Goal: Transaction & Acquisition: Purchase product/service

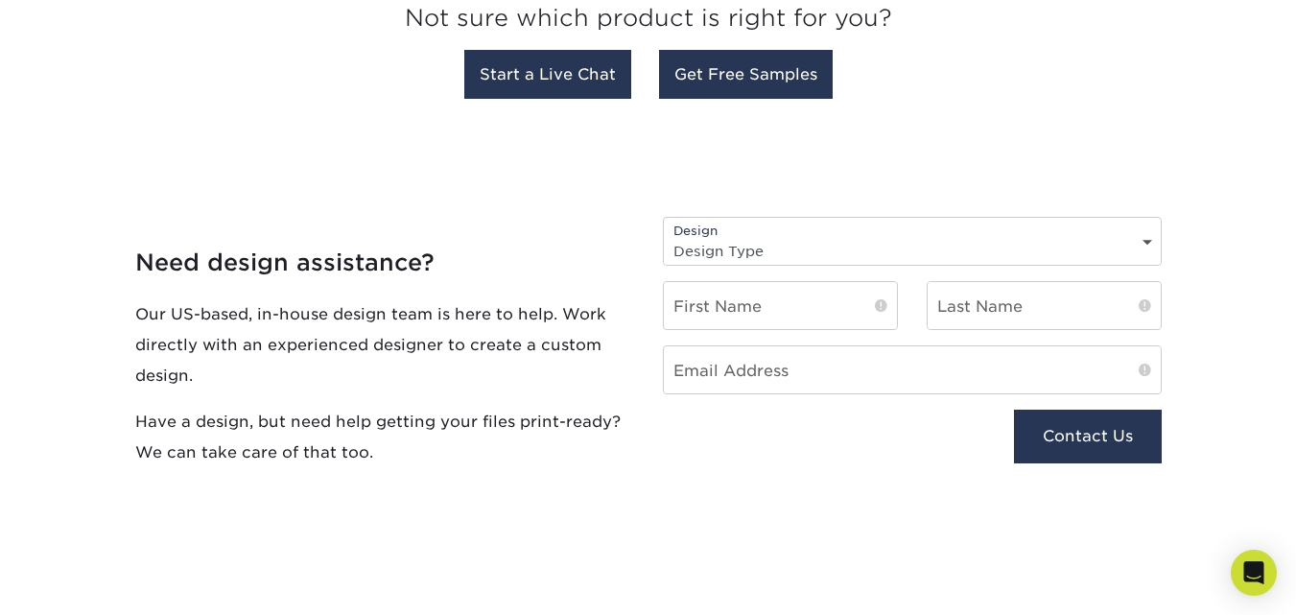
scroll to position [2015, 0]
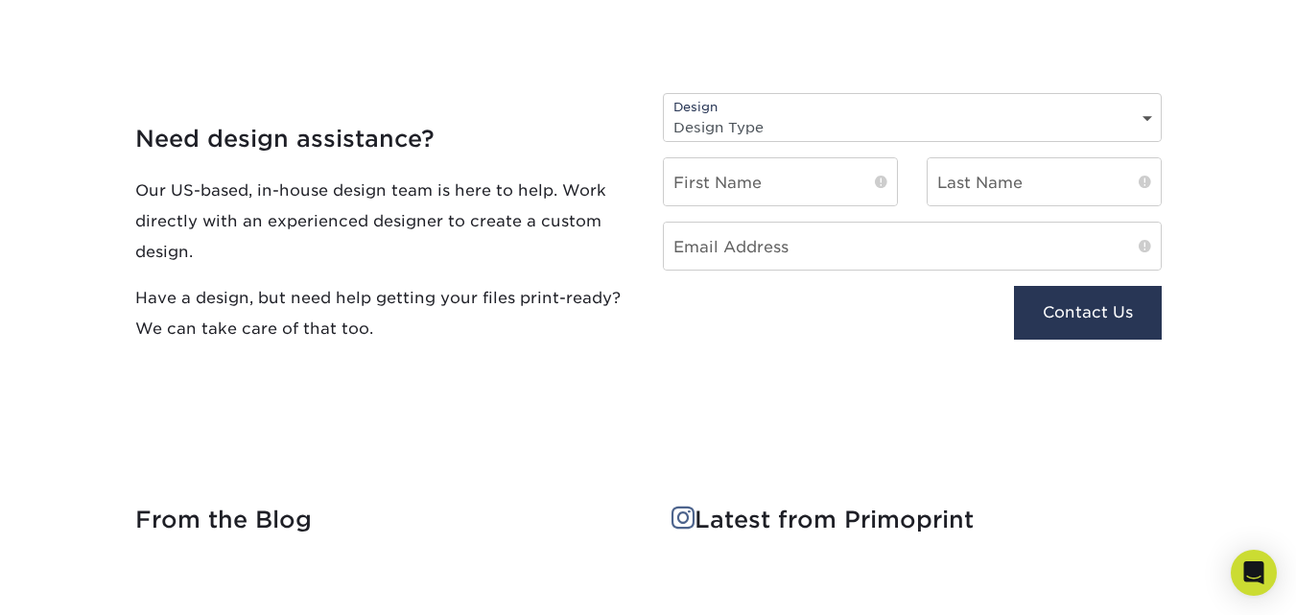
click at [860, 125] on select "Design Type Design Edits New Design" at bounding box center [912, 127] width 497 height 28
select select "New Design"
click at [664, 113] on select "Design Type Design Edits New Design" at bounding box center [912, 127] width 497 height 28
click at [783, 191] on input "text" at bounding box center [780, 181] width 233 height 47
type input "Rick"
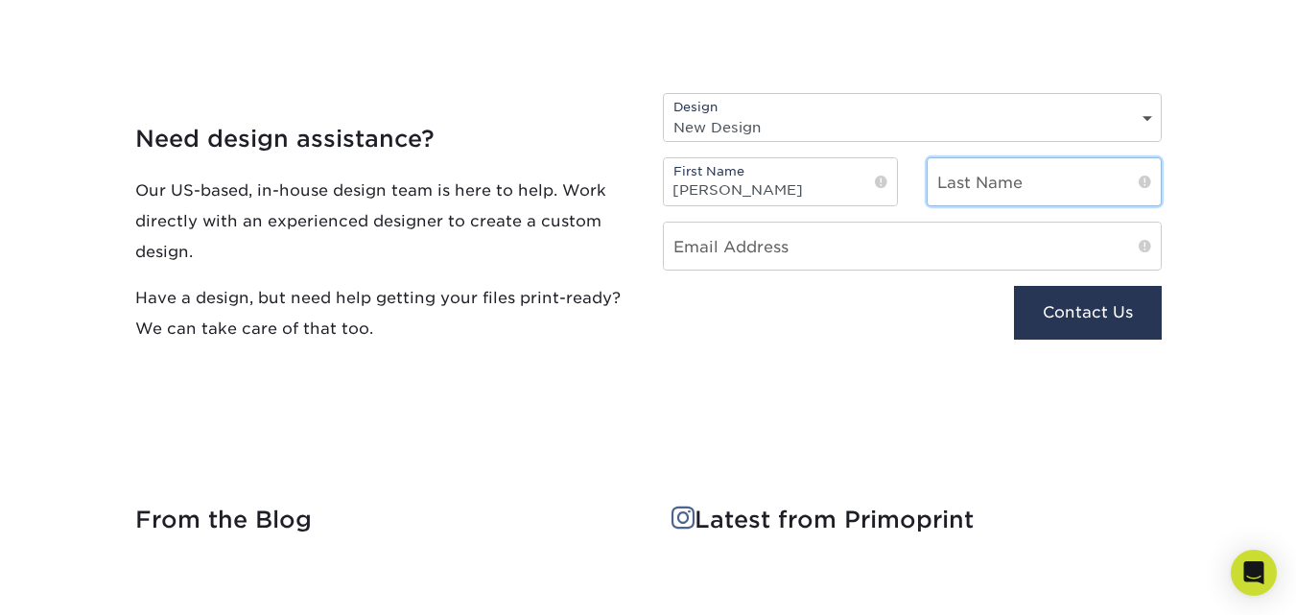
type input "Lohn"
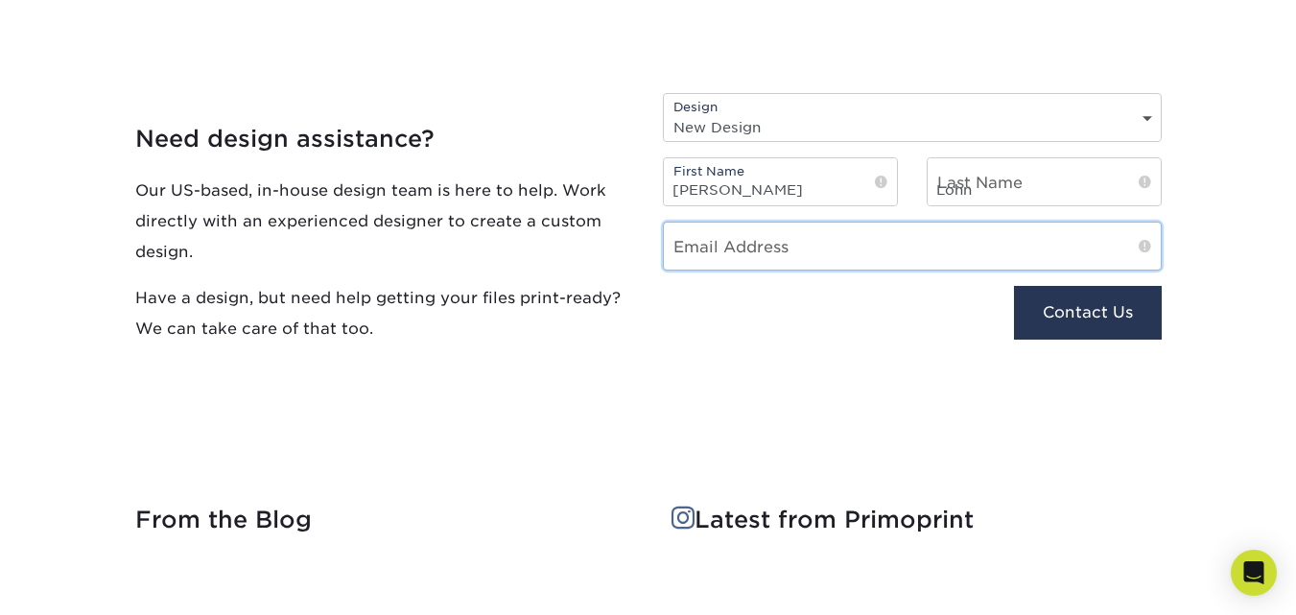
type input "ricklohne450@gmail.com"
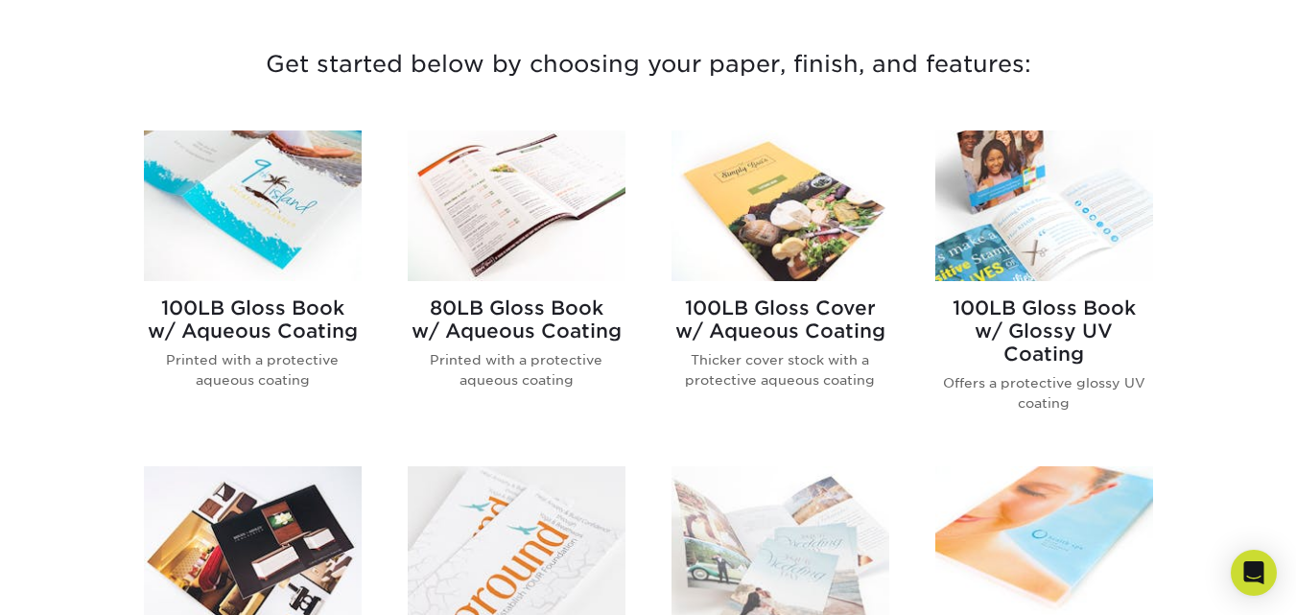
scroll to position [746, 0]
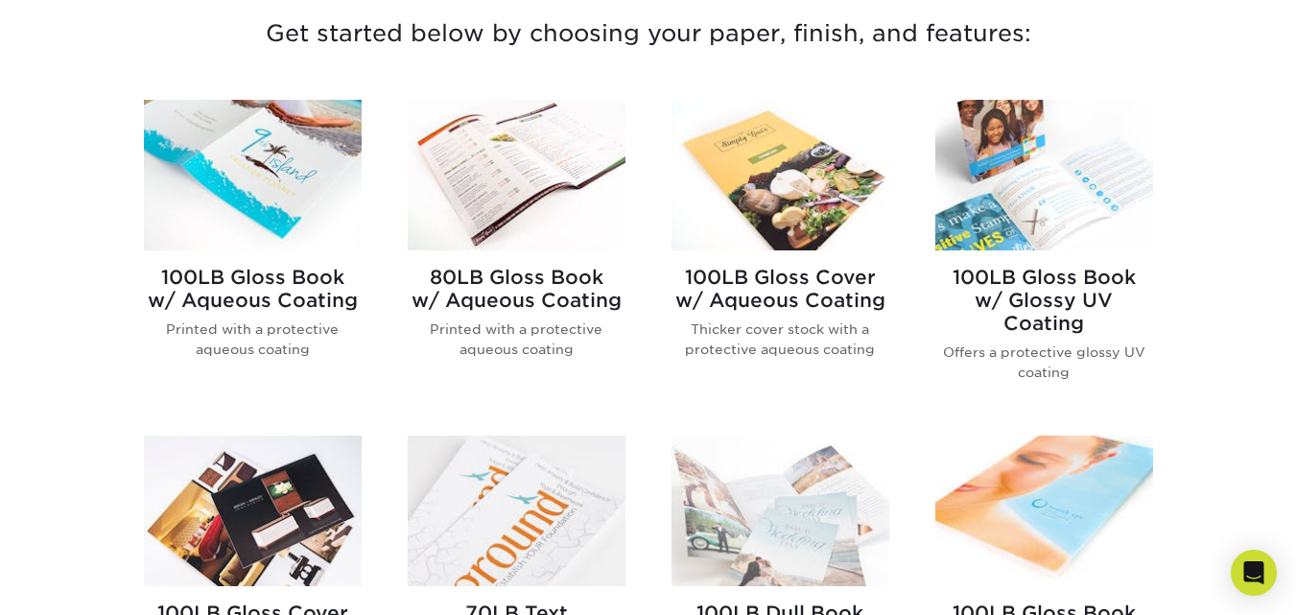
click at [793, 181] on img at bounding box center [781, 175] width 218 height 151
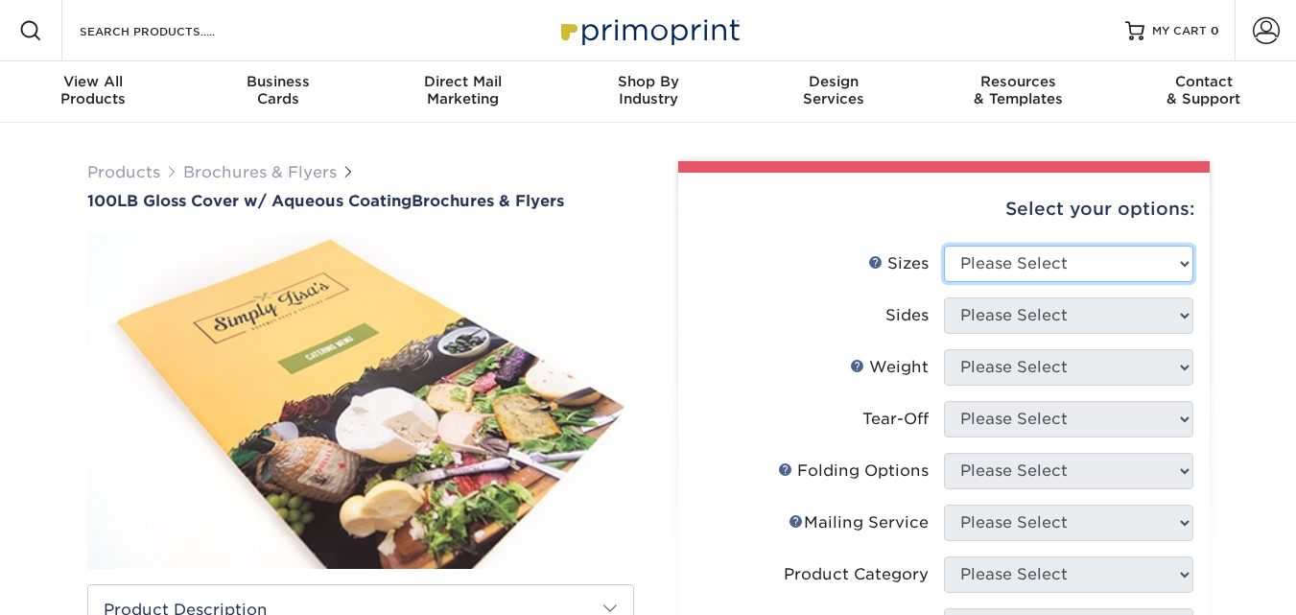
click at [1032, 267] on select "Please Select 3.5" x 8.5" 3.5" x 11" 3.67" x 8.5" 4" x 8.5" 4" x 11" 4" x 12" 4…" at bounding box center [1069, 264] width 250 height 36
select select "8.50x11.00"
click at [944, 246] on select "Please Select 3.5" x 8.5" 3.5" x 11" 3.67" x 8.5" 4" x 8.5" 4" x 11" 4" x 12" 4…" at bounding box center [1069, 264] width 250 height 36
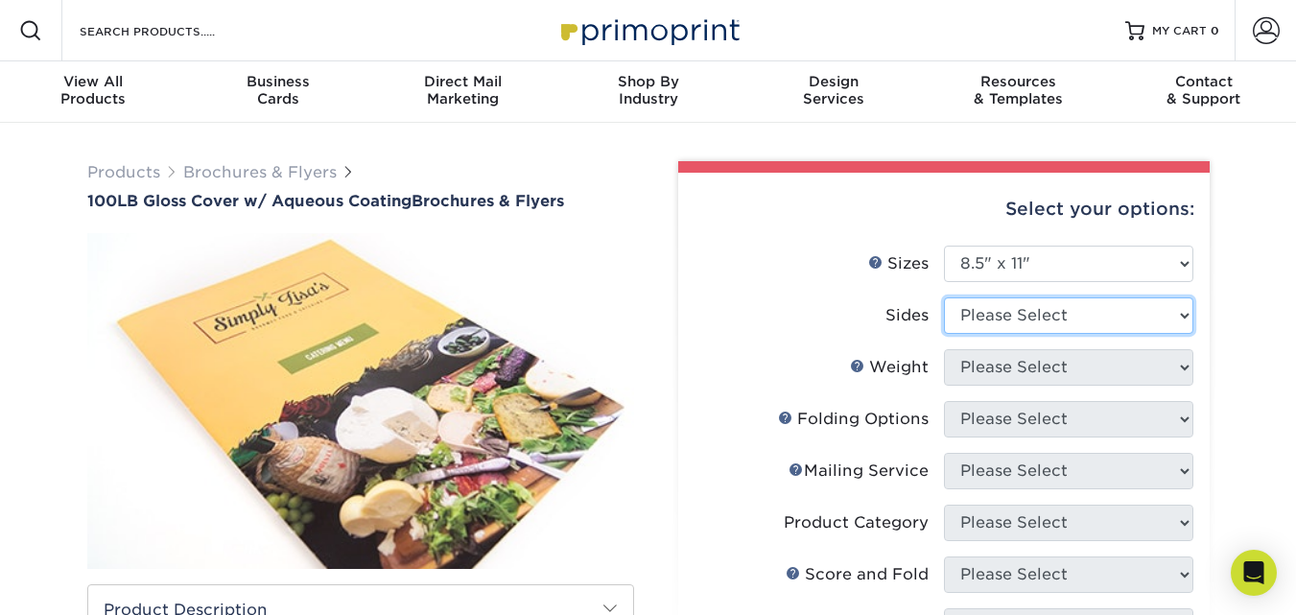
click at [1014, 318] on select "Please Select Print Both Sides Print Front Only" at bounding box center [1069, 315] width 250 height 36
select select "32d3c223-f82c-492b-b915-ba065a00862f"
click at [944, 297] on select "Please Select Print Both Sides Print Front Only" at bounding box center [1069, 315] width 250 height 36
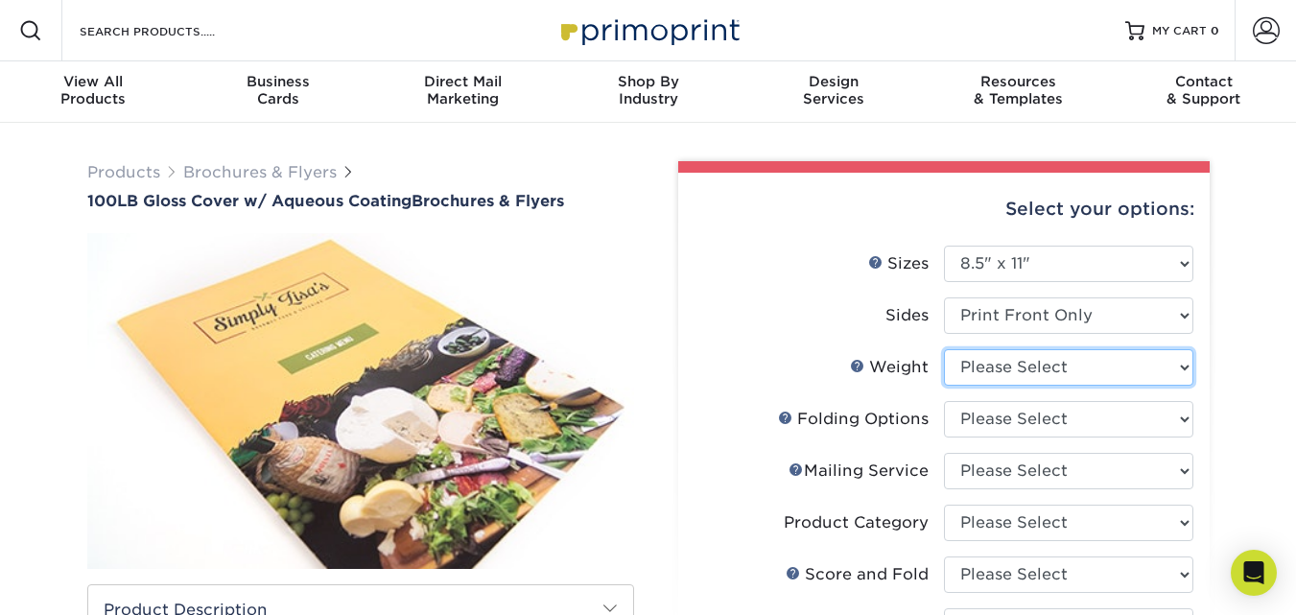
click at [1007, 383] on select "Please Select 100LB" at bounding box center [1069, 367] width 250 height 36
select select "100LB"
click at [944, 349] on select "Please Select 100LB" at bounding box center [1069, 367] width 250 height 36
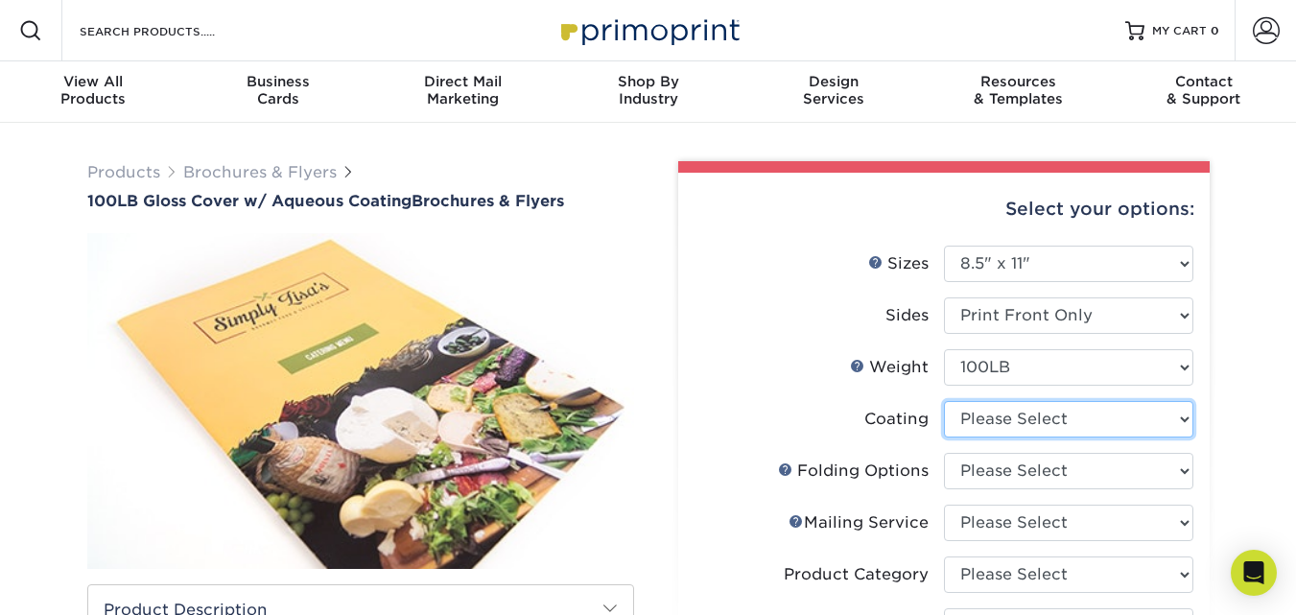
click at [1076, 412] on select at bounding box center [1069, 419] width 250 height 36
select select "d41dab50-ff65-4f4f-bb17-2afe4d36ae33"
click at [944, 401] on select at bounding box center [1069, 419] width 250 height 36
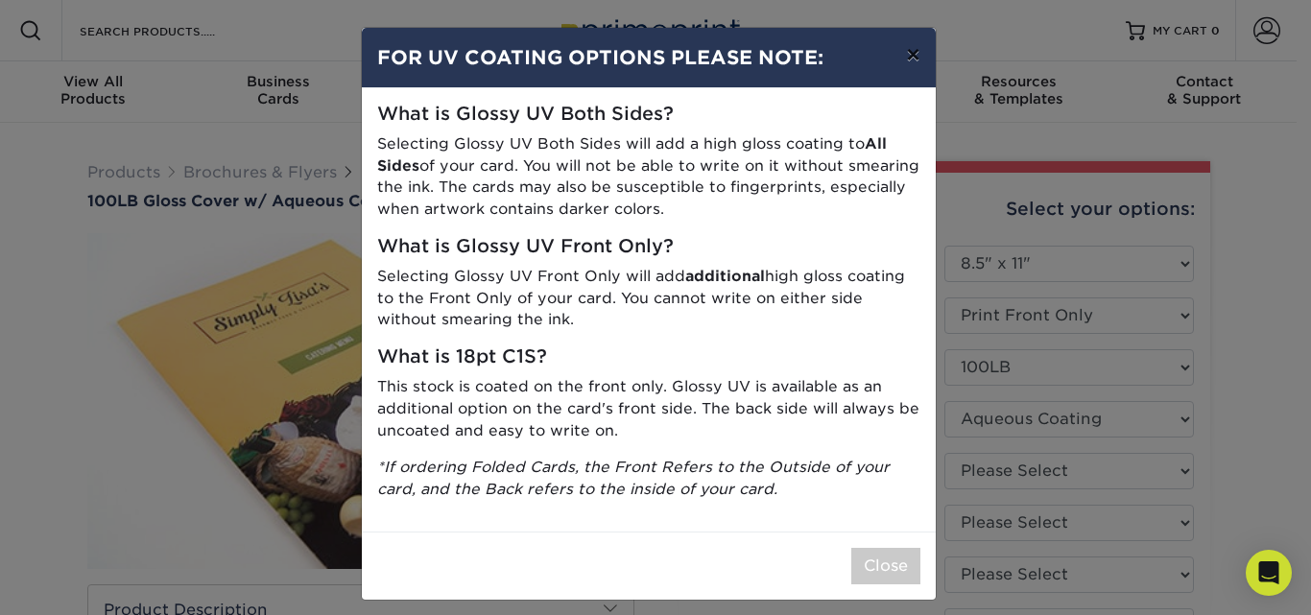
click at [906, 52] on button "×" at bounding box center [913, 55] width 44 height 54
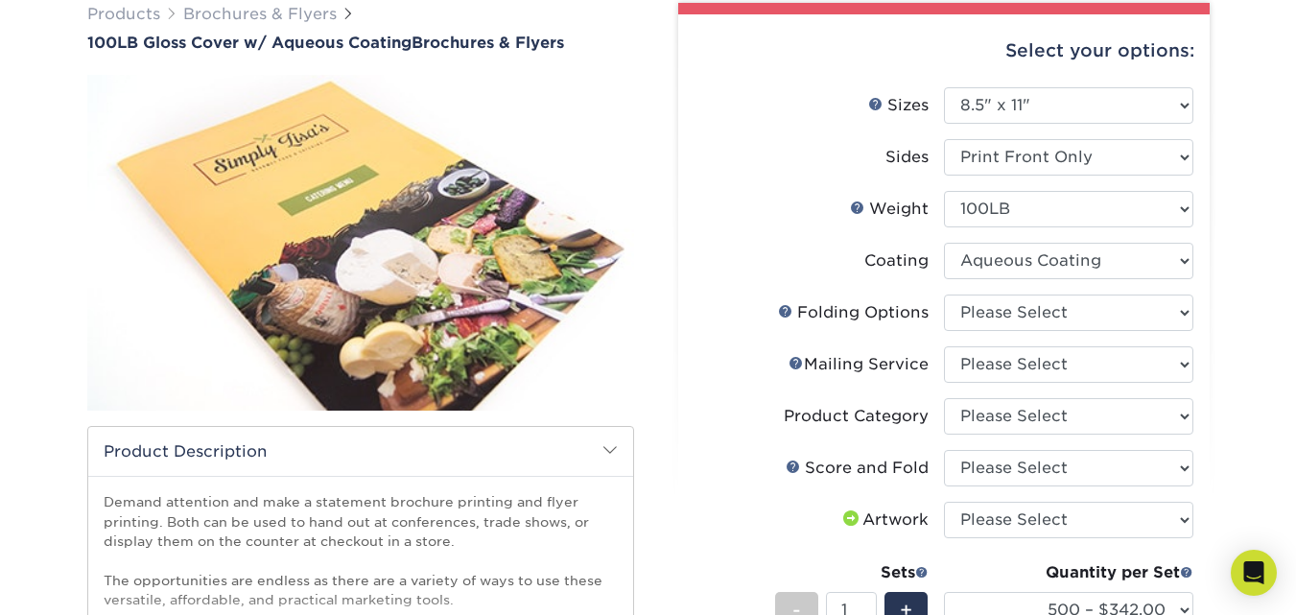
scroll to position [192, 0]
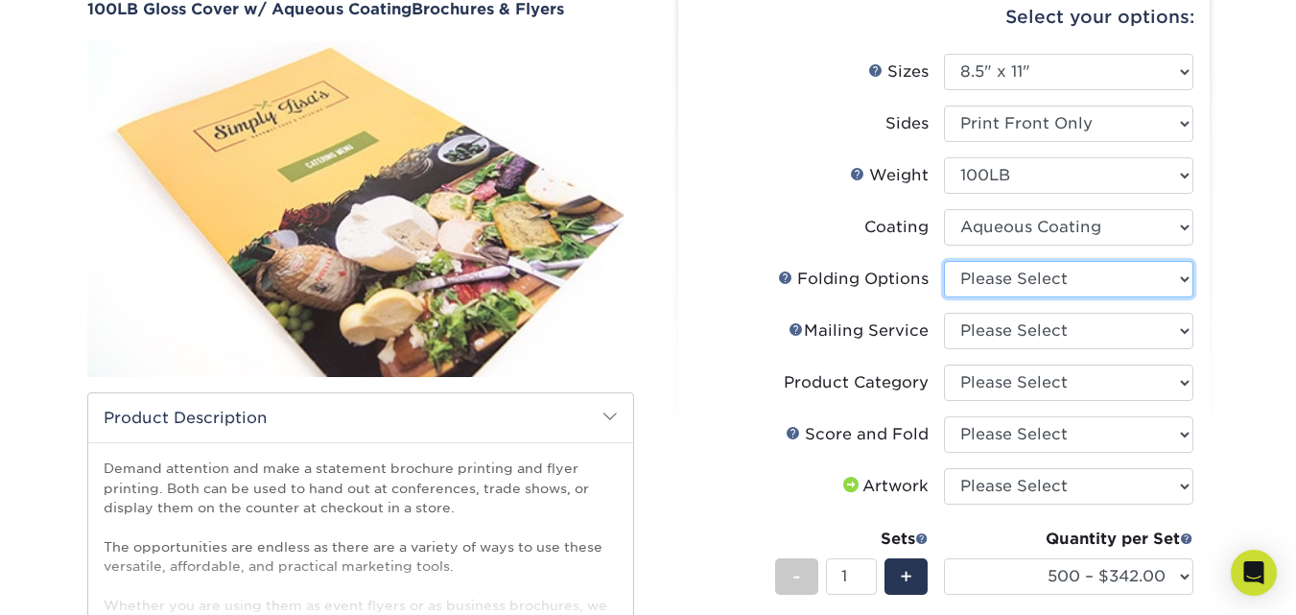
click at [1015, 283] on select "Please Select FLAT - No Folding" at bounding box center [1069, 279] width 250 height 36
select select "9b1d5825-34d1-4721-9874-ed79abb003d7"
click at [944, 261] on select "Please Select FLAT - No Folding" at bounding box center [1069, 279] width 250 height 36
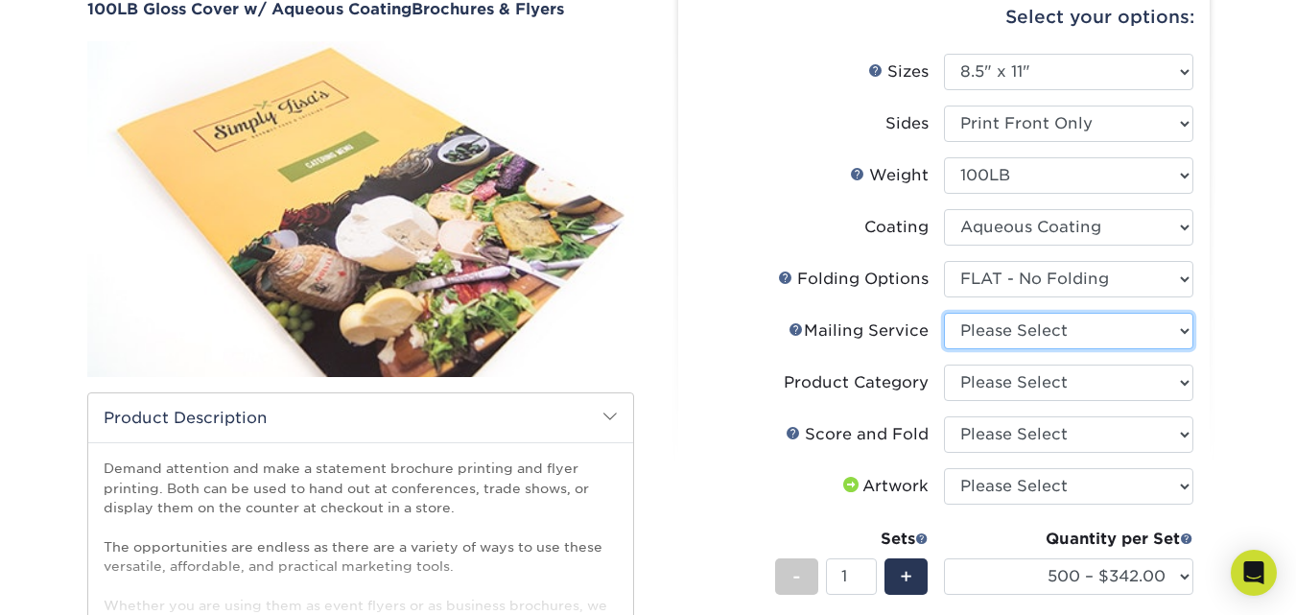
click at [1022, 331] on select "Please Select No Direct Mailing Service No, I will mail/stamp/imprint Direct Ma…" at bounding box center [1069, 331] width 250 height 36
select select "3e5e9bdd-d78a-4c28-a41d-fe1407925ca6"
click at [944, 313] on select "Please Select No Direct Mailing Service No, I will mail/stamp/imprint Direct Ma…" at bounding box center [1069, 331] width 250 height 36
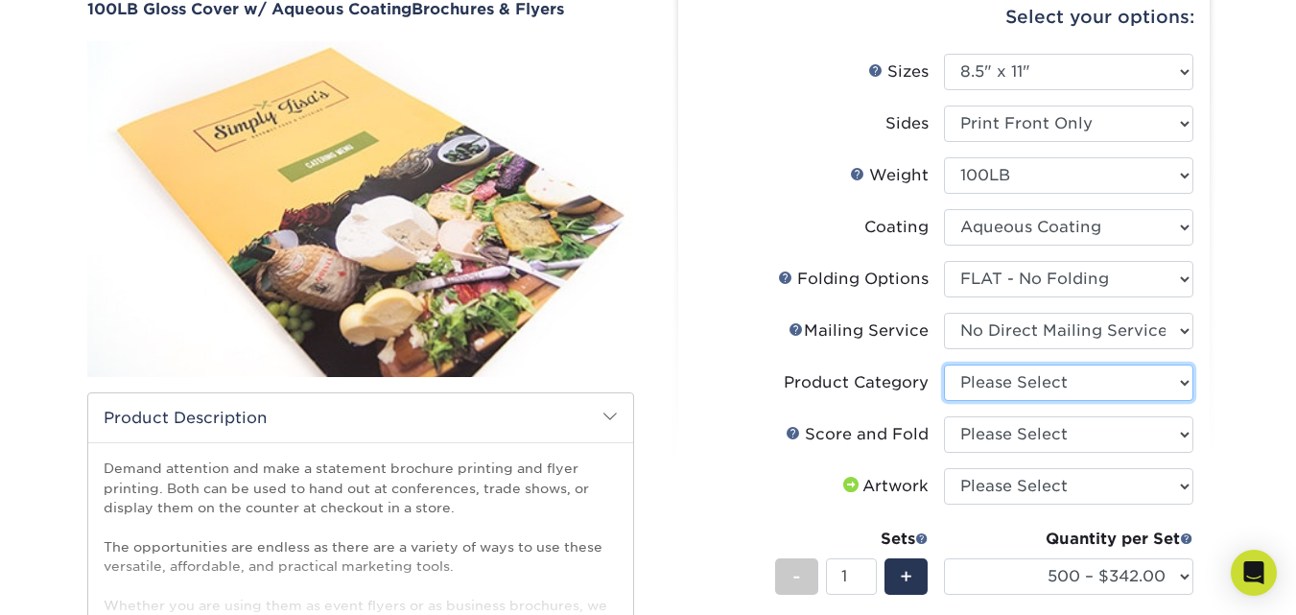
click at [1023, 384] on select "Please Select Flyers and Brochures" at bounding box center [1069, 383] width 250 height 36
select select "1a668080-6b7c-4174-b399-2c3833b27ef4"
click at [944, 365] on select "Please Select Flyers and Brochures" at bounding box center [1069, 383] width 250 height 36
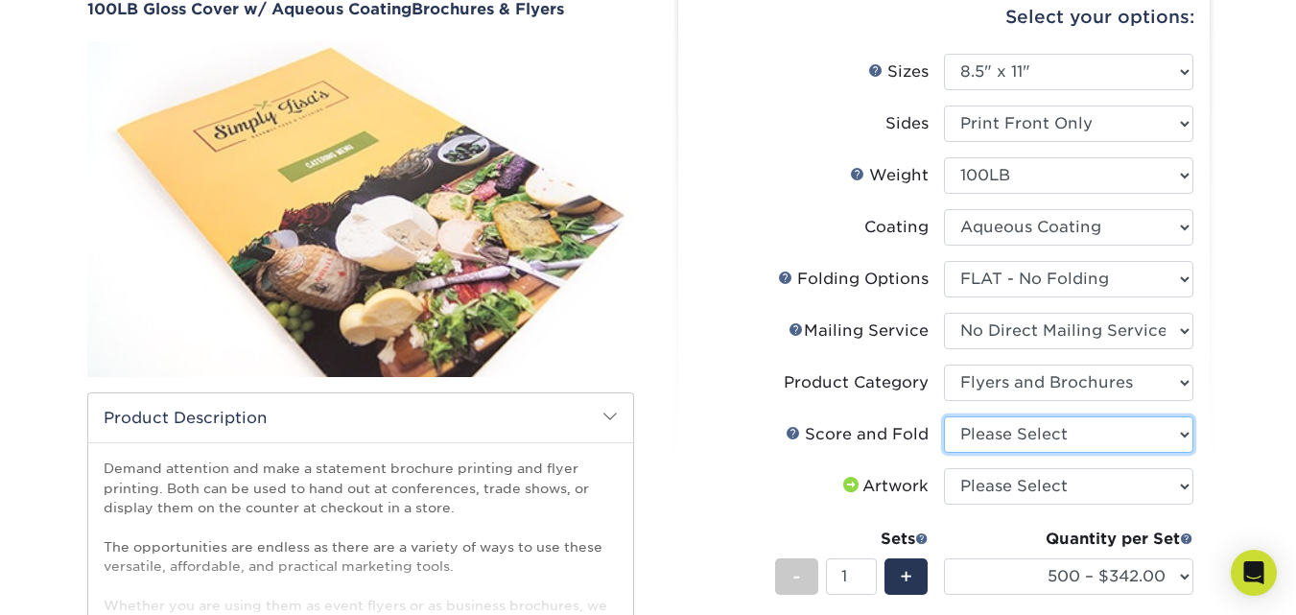
click at [1015, 433] on select "Please Select No Scoring and Folding Score & fold in half Score and 1/2 Fold on…" at bounding box center [1069, 434] width 250 height 36
select select "bd0593cf-038a-41f4-bfbc-0b0ebdcc21b2"
click at [944, 416] on select "Please Select No Scoring and Folding Score & fold in half Score and 1/2 Fold on…" at bounding box center [1069, 434] width 250 height 36
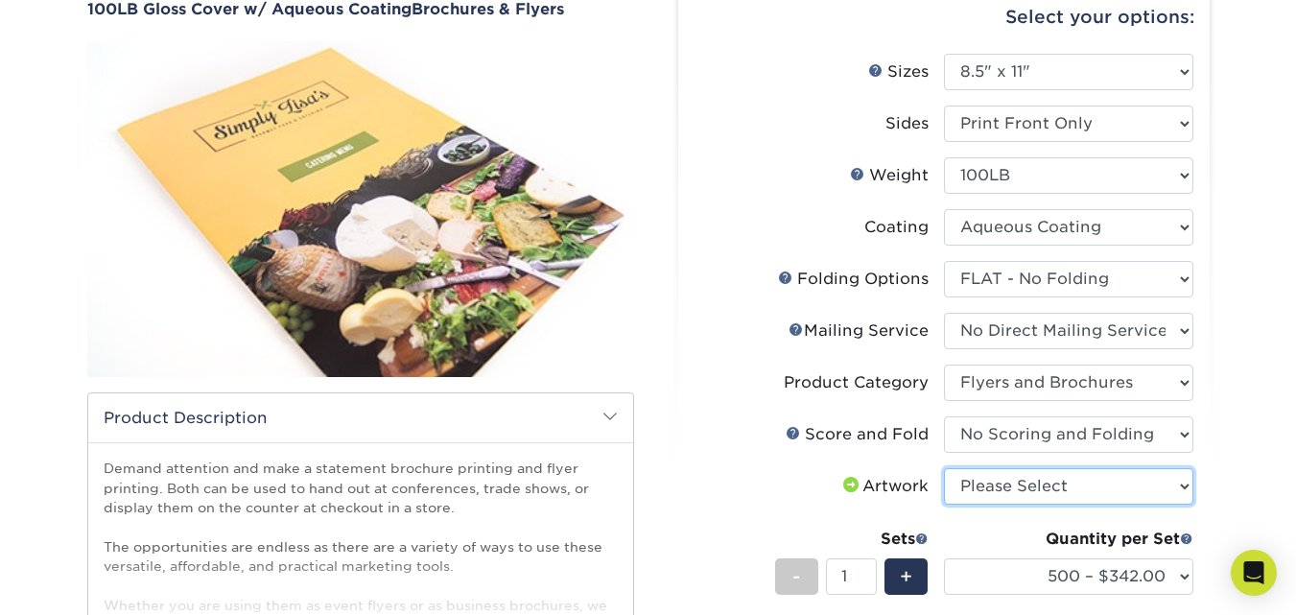
click at [1057, 490] on select "Please Select I will upload files I need a design - $175" at bounding box center [1069, 486] width 250 height 36
select select "upload"
click at [944, 468] on select "Please Select I will upload files I need a design - $175" at bounding box center [1069, 486] width 250 height 36
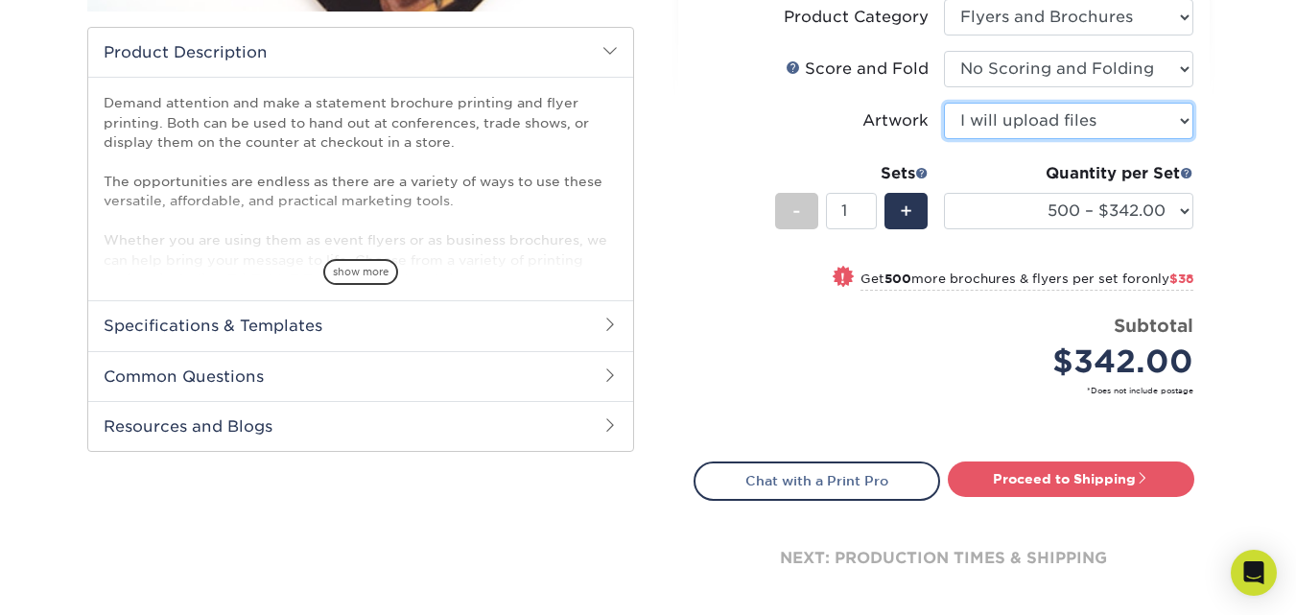
scroll to position [672, 0]
